Goal: Navigation & Orientation: Find specific page/section

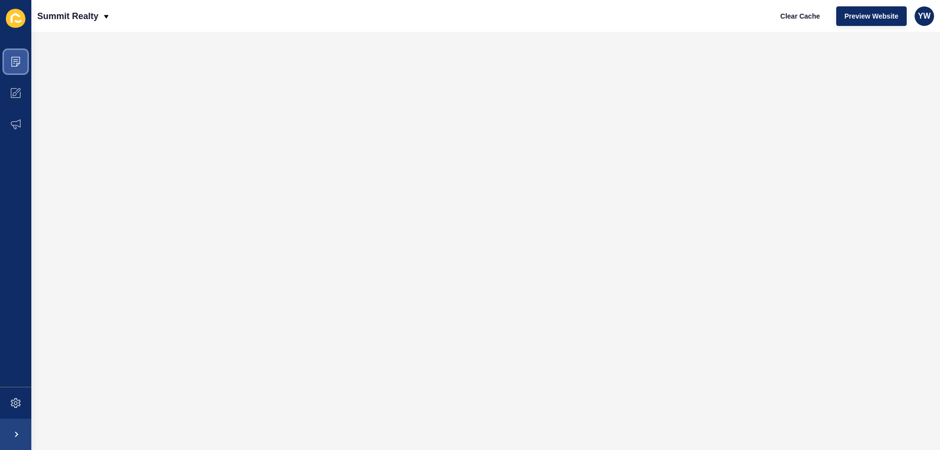
click at [15, 58] on icon at bounding box center [16, 62] width 10 height 10
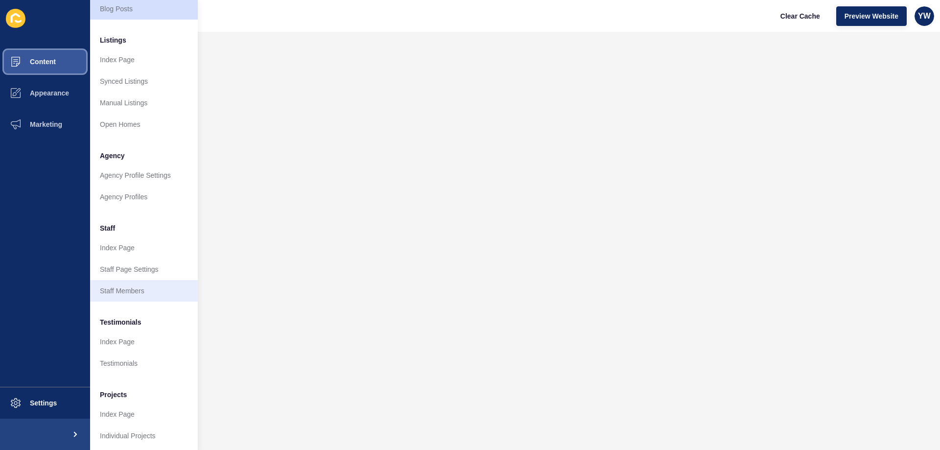
scroll to position [131, 0]
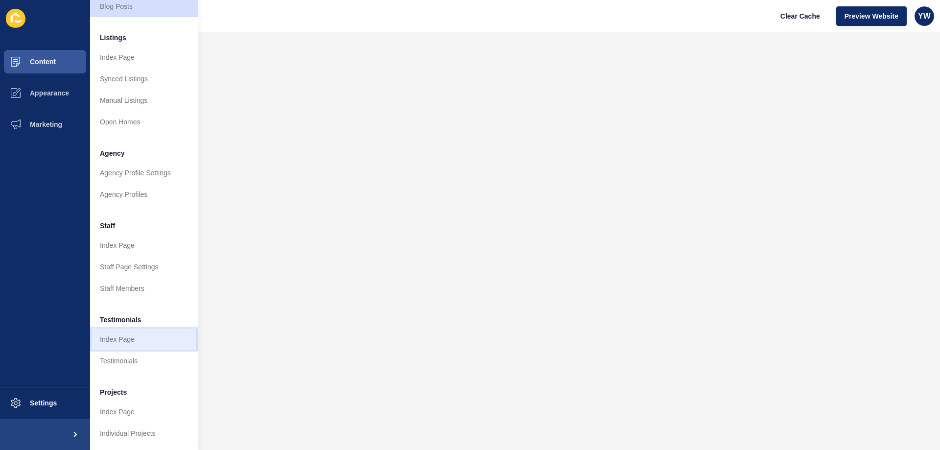
click at [143, 329] on link "Index Page" at bounding box center [144, 340] width 108 height 22
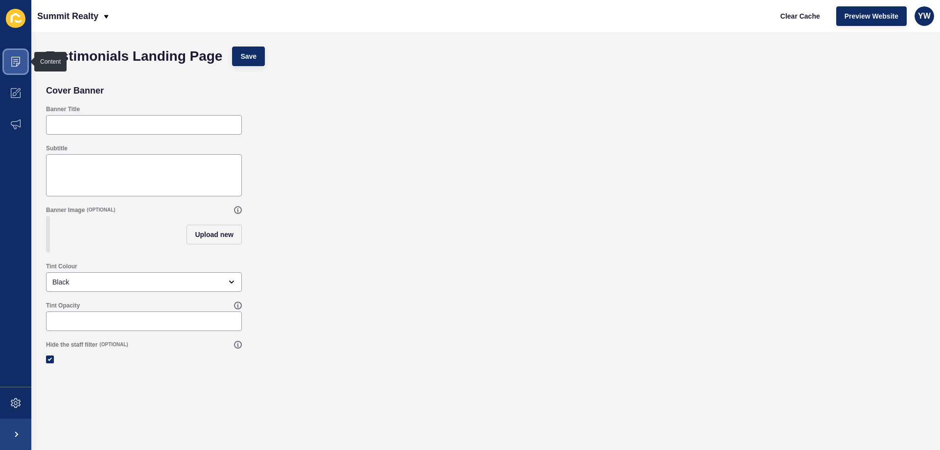
click at [21, 66] on span at bounding box center [15, 61] width 31 height 31
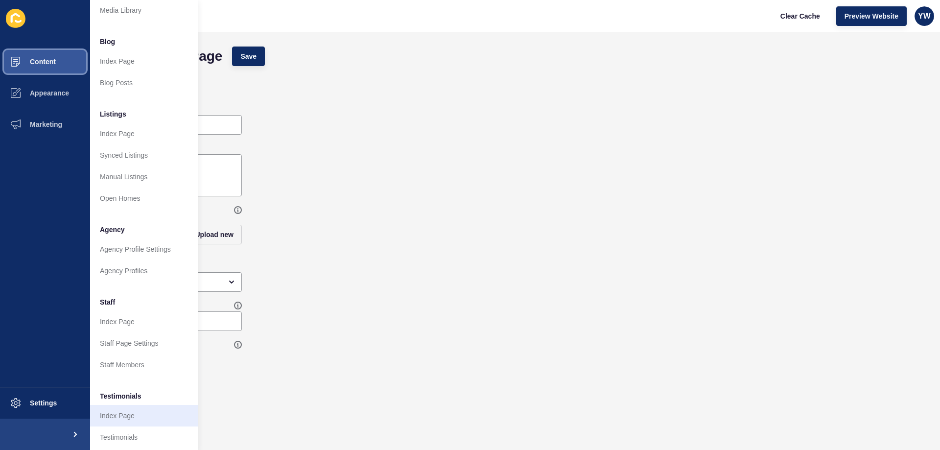
scroll to position [131, 0]
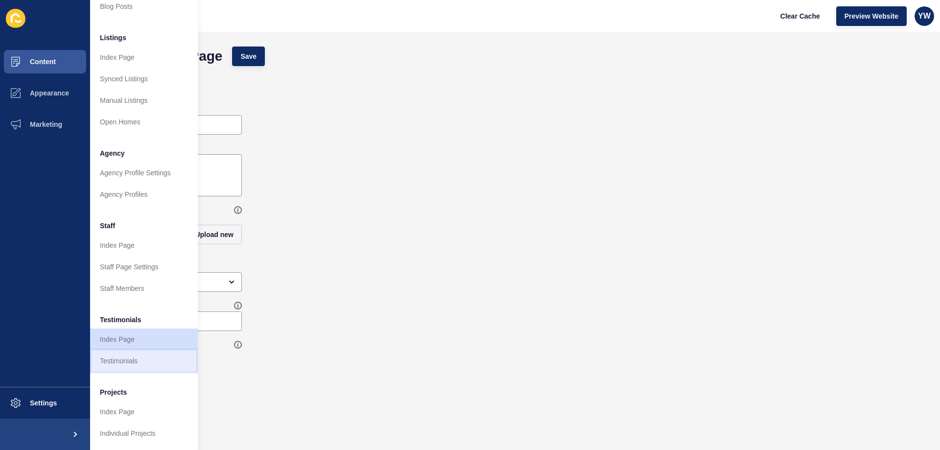
click at [147, 350] on link "Testimonials" at bounding box center [144, 361] width 108 height 22
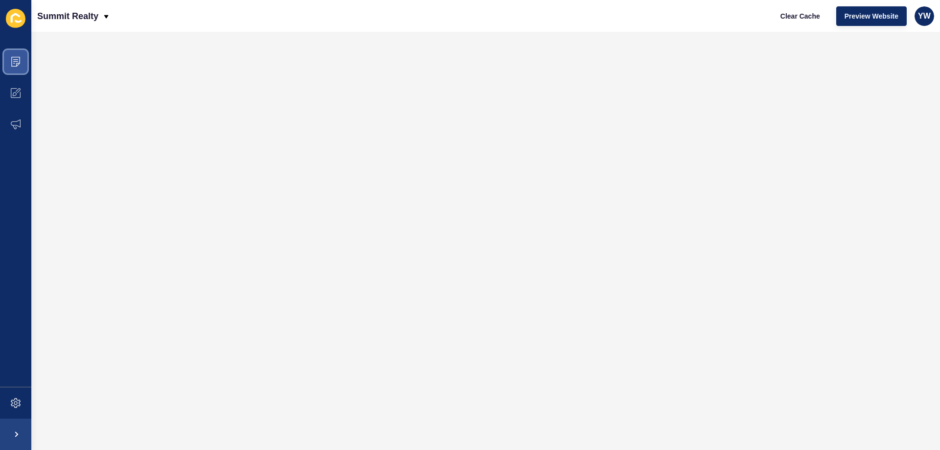
click at [10, 58] on span at bounding box center [15, 61] width 31 height 31
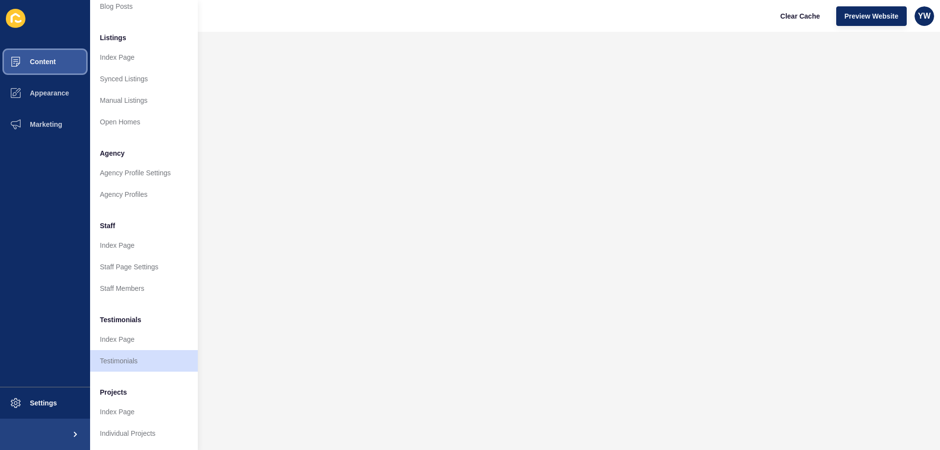
scroll to position [131, 0]
click at [113, 355] on link "Testimonials" at bounding box center [144, 361] width 108 height 22
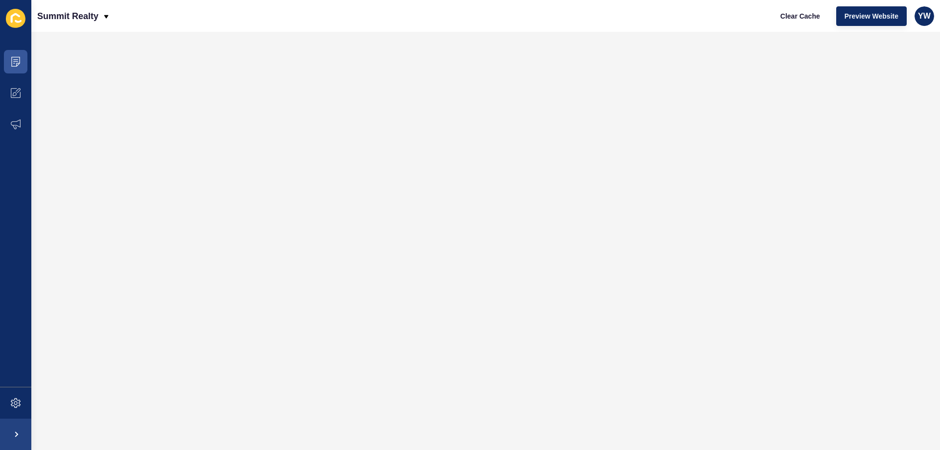
scroll to position [0, 0]
click at [19, 59] on icon at bounding box center [16, 62] width 10 height 10
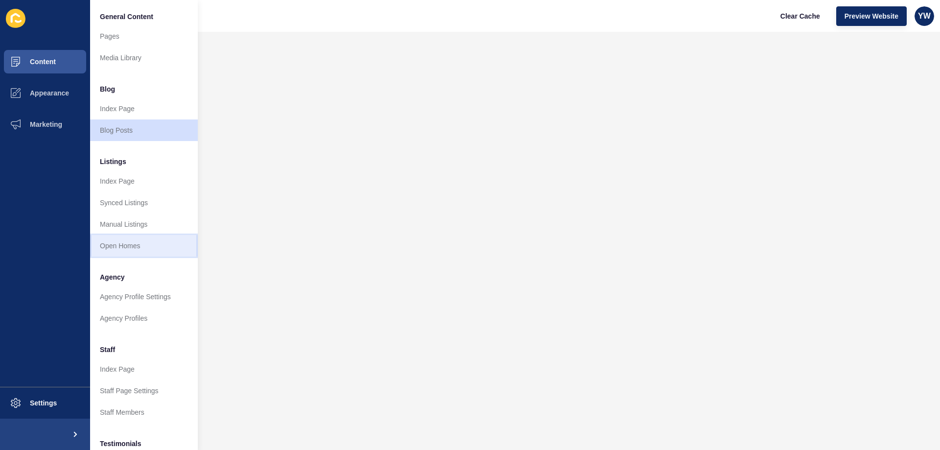
click at [137, 250] on link "Open Homes" at bounding box center [144, 246] width 108 height 22
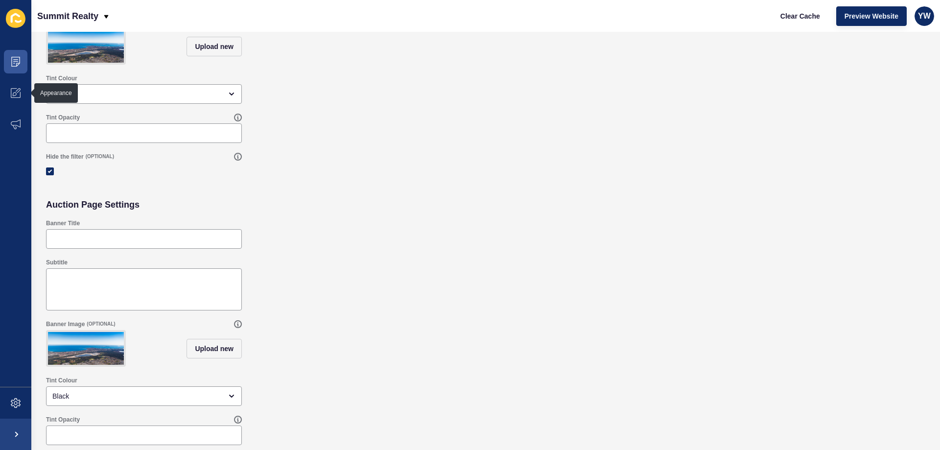
scroll to position [203, 0]
click at [13, 70] on span at bounding box center [15, 61] width 31 height 31
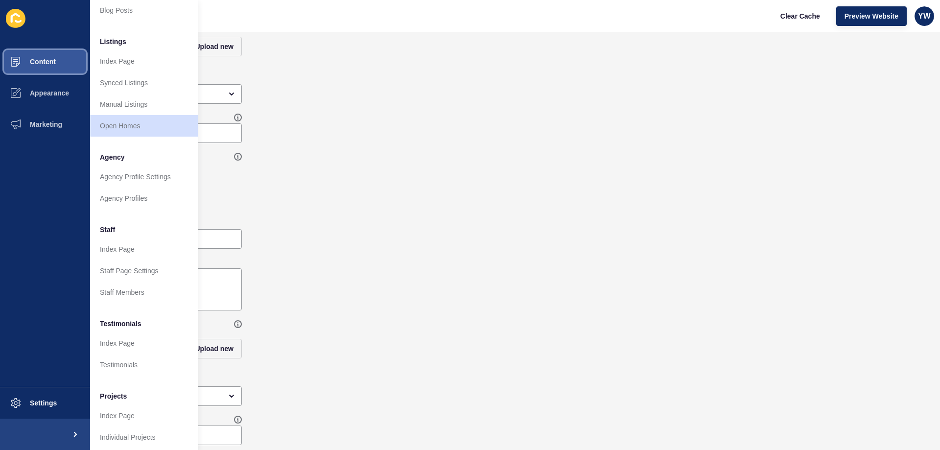
scroll to position [131, 0]
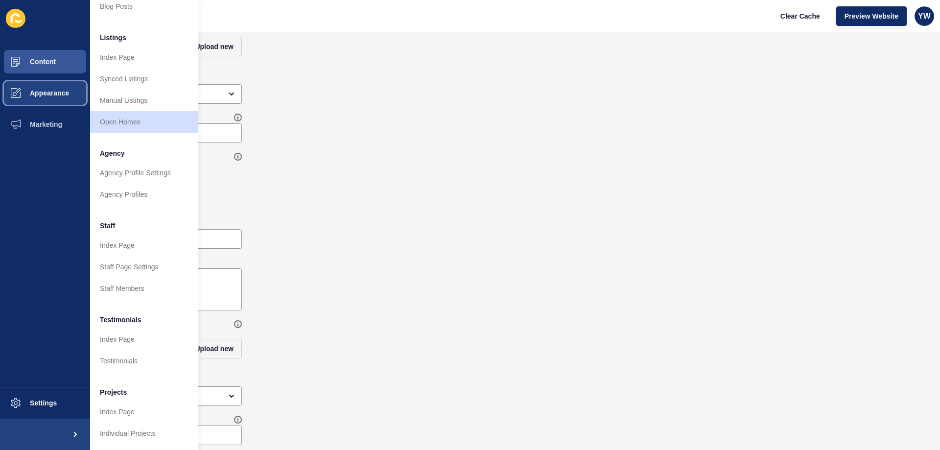
click at [56, 90] on span "Appearance" at bounding box center [34, 93] width 71 height 8
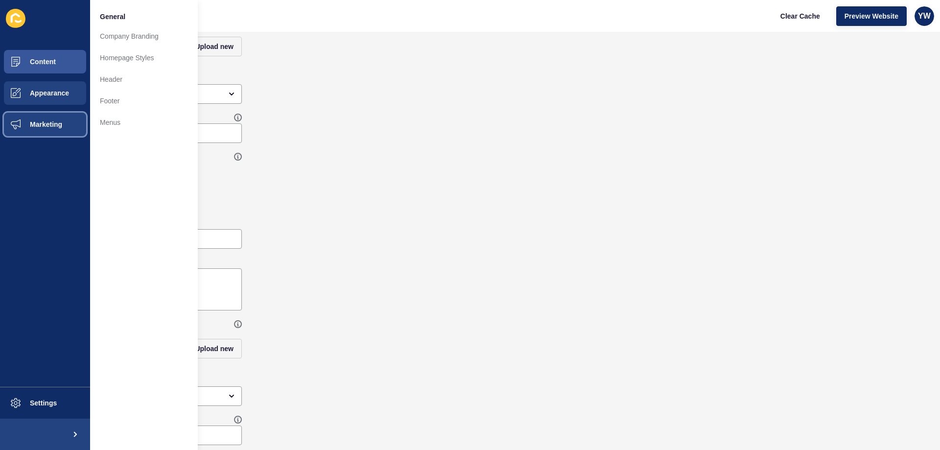
click at [66, 127] on button "Marketing" at bounding box center [45, 124] width 90 height 31
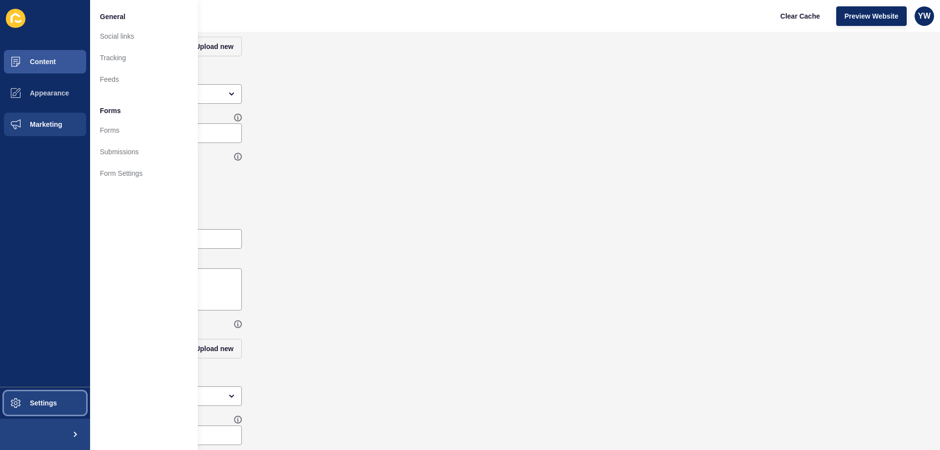
click at [49, 398] on button "Settings" at bounding box center [45, 402] width 90 height 31
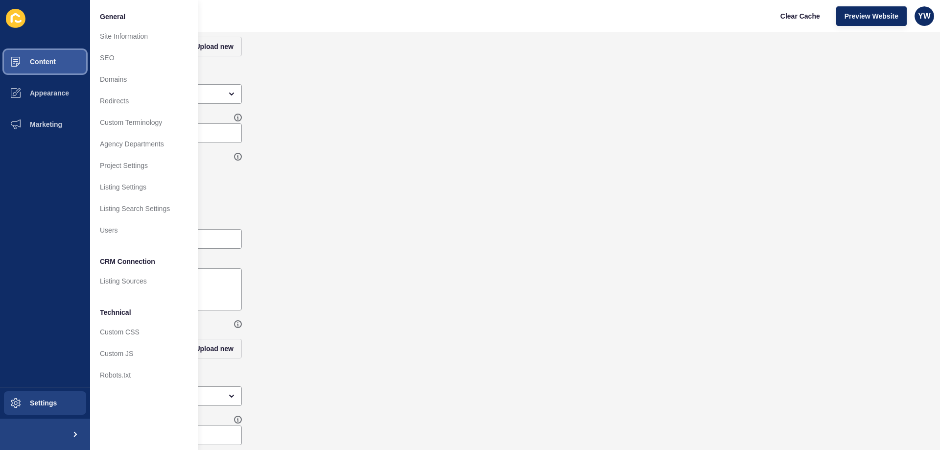
click at [55, 71] on button "Content" at bounding box center [45, 61] width 90 height 31
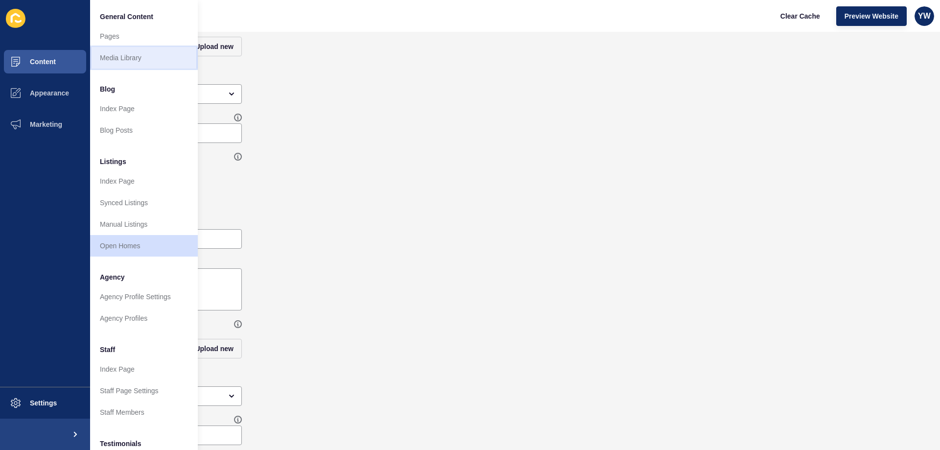
click at [120, 58] on link "Media Library" at bounding box center [144, 58] width 108 height 22
